Goal: Task Accomplishment & Management: Use online tool/utility

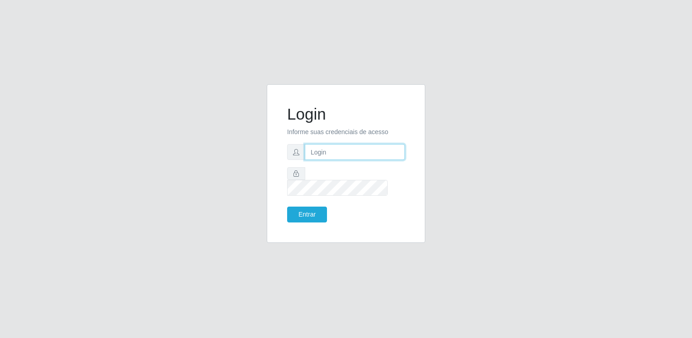
click at [336, 156] on input "text" at bounding box center [355, 152] width 100 height 16
type input "[EMAIL_ADDRESS][DOMAIN_NAME]"
click at [287, 206] on button "Entrar" at bounding box center [307, 214] width 40 height 16
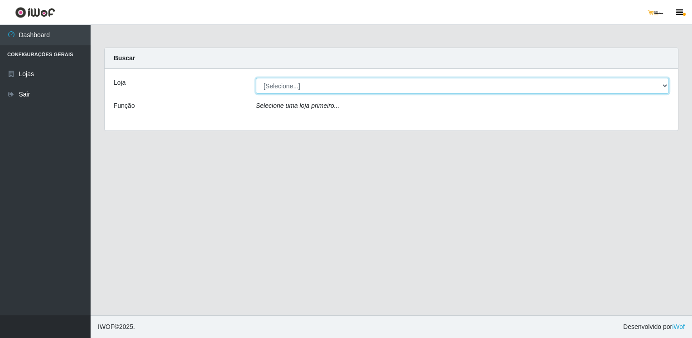
click at [309, 78] on select "[Selecione...] [GEOGRAPHIC_DATA]" at bounding box center [462, 86] width 413 height 16
select select "168"
click at [256, 78] on select "[Selecione...] [GEOGRAPHIC_DATA]" at bounding box center [462, 86] width 413 height 16
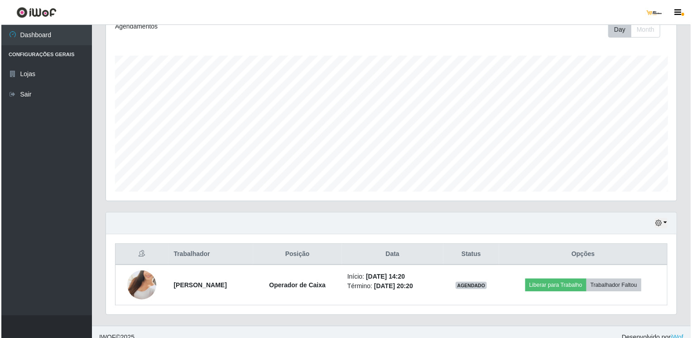
scroll to position [141, 0]
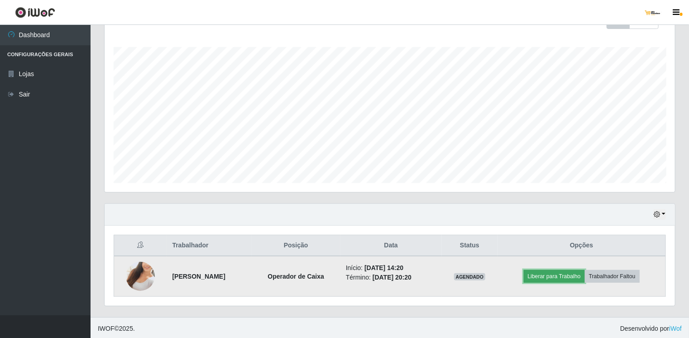
click at [550, 275] on button "Liberar para Trabalho" at bounding box center [554, 276] width 61 height 13
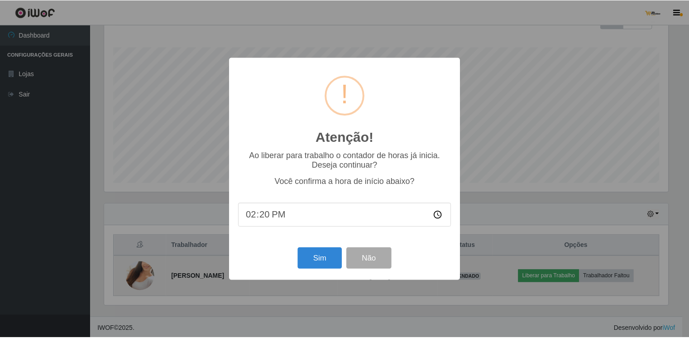
scroll to position [188, 567]
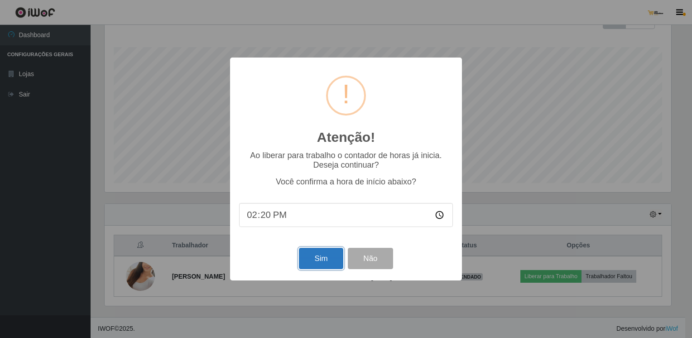
click at [317, 261] on button "Sim" at bounding box center [321, 258] width 44 height 21
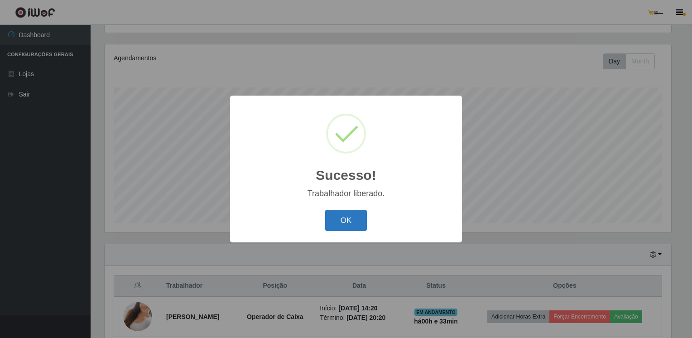
click at [344, 217] on button "OK" at bounding box center [346, 220] width 42 height 21
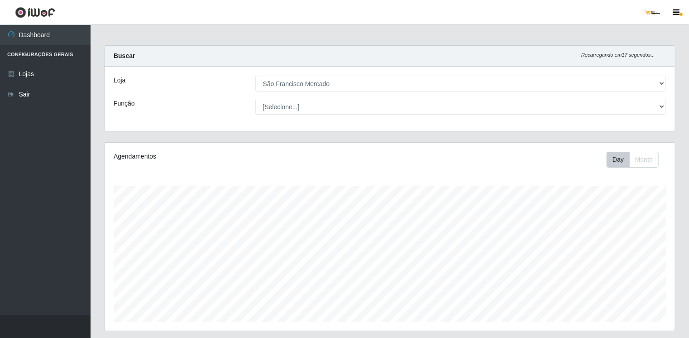
scroll to position [0, 0]
